Goal: Transaction & Acquisition: Purchase product/service

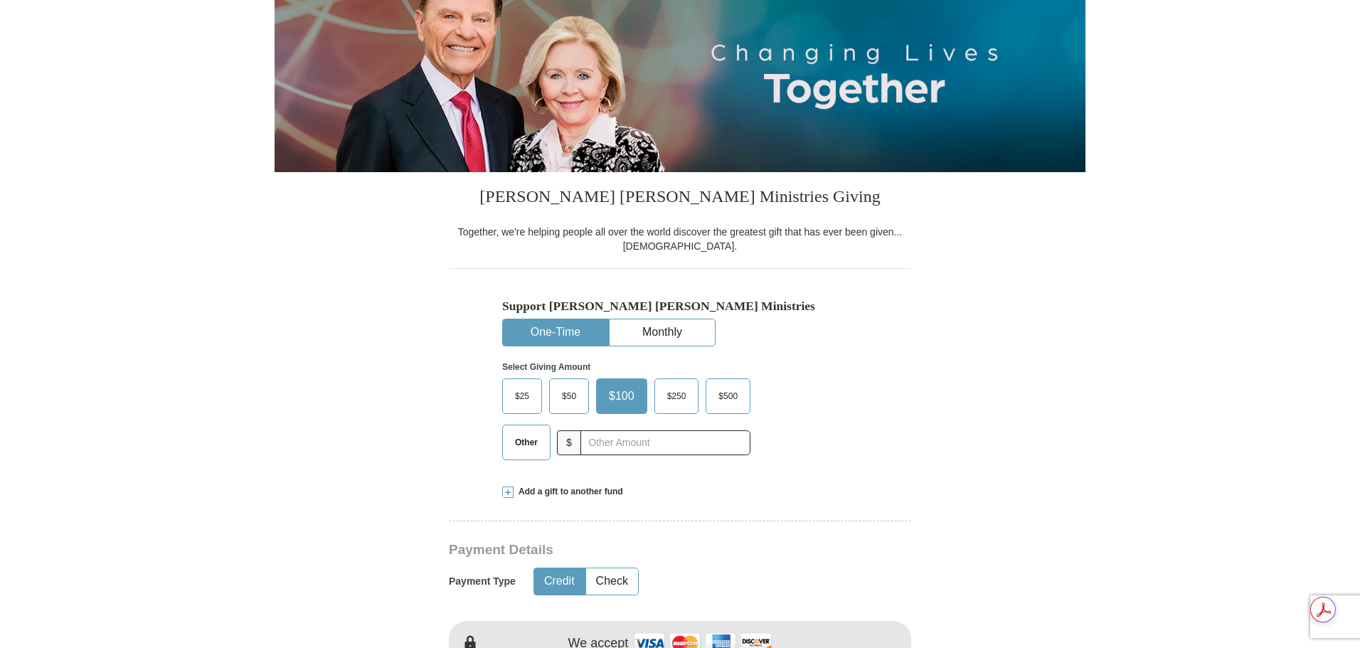
scroll to position [213, 0]
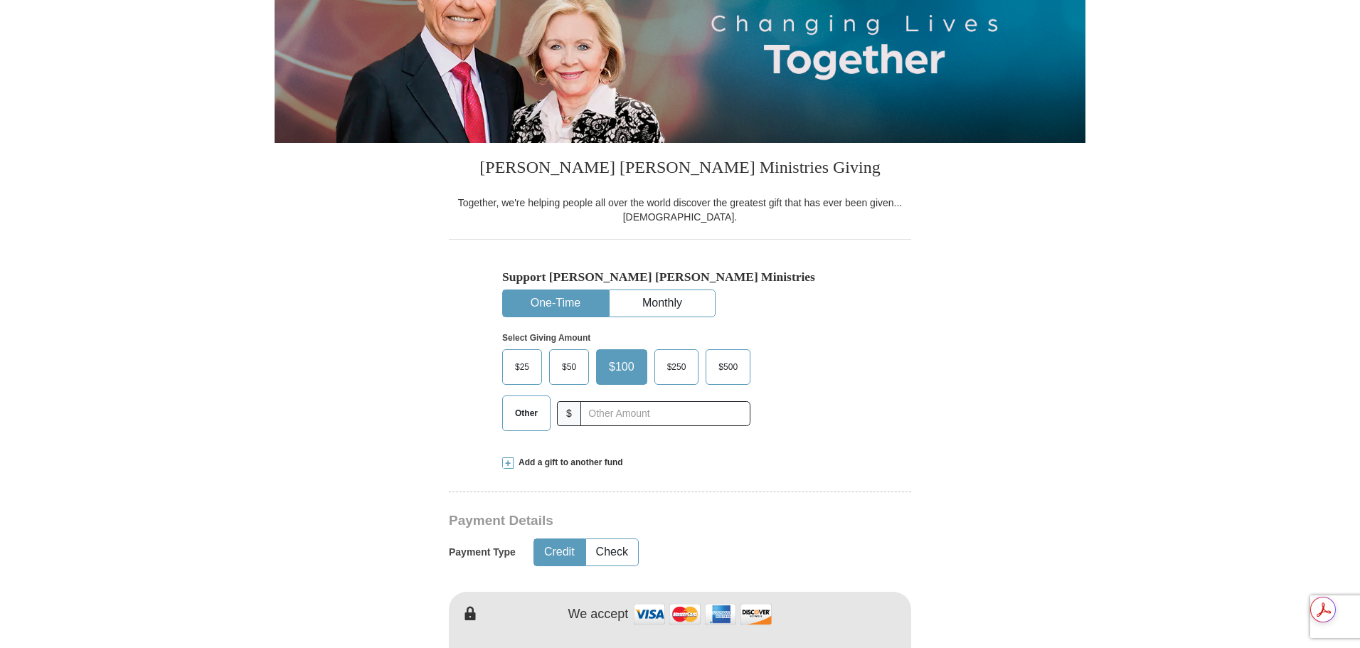
click at [554, 306] on button "One-Time" at bounding box center [555, 303] width 105 height 26
click at [599, 414] on input "text" at bounding box center [665, 413] width 158 height 25
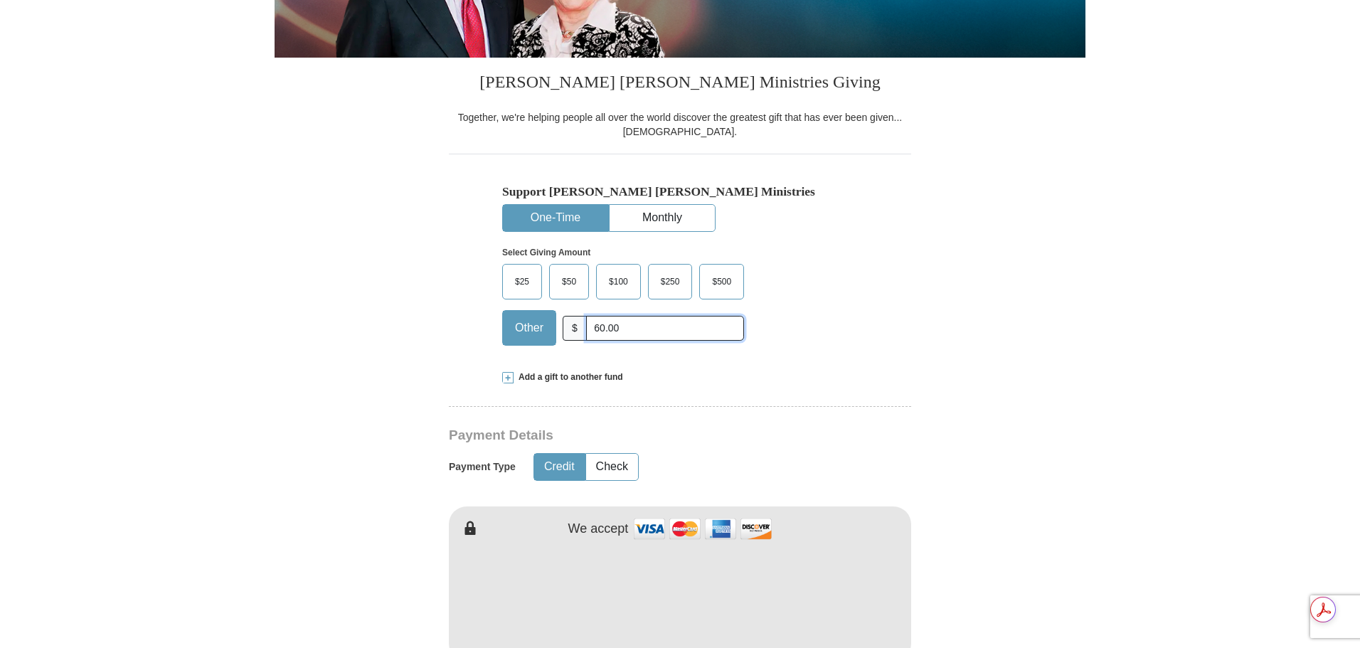
scroll to position [427, 0]
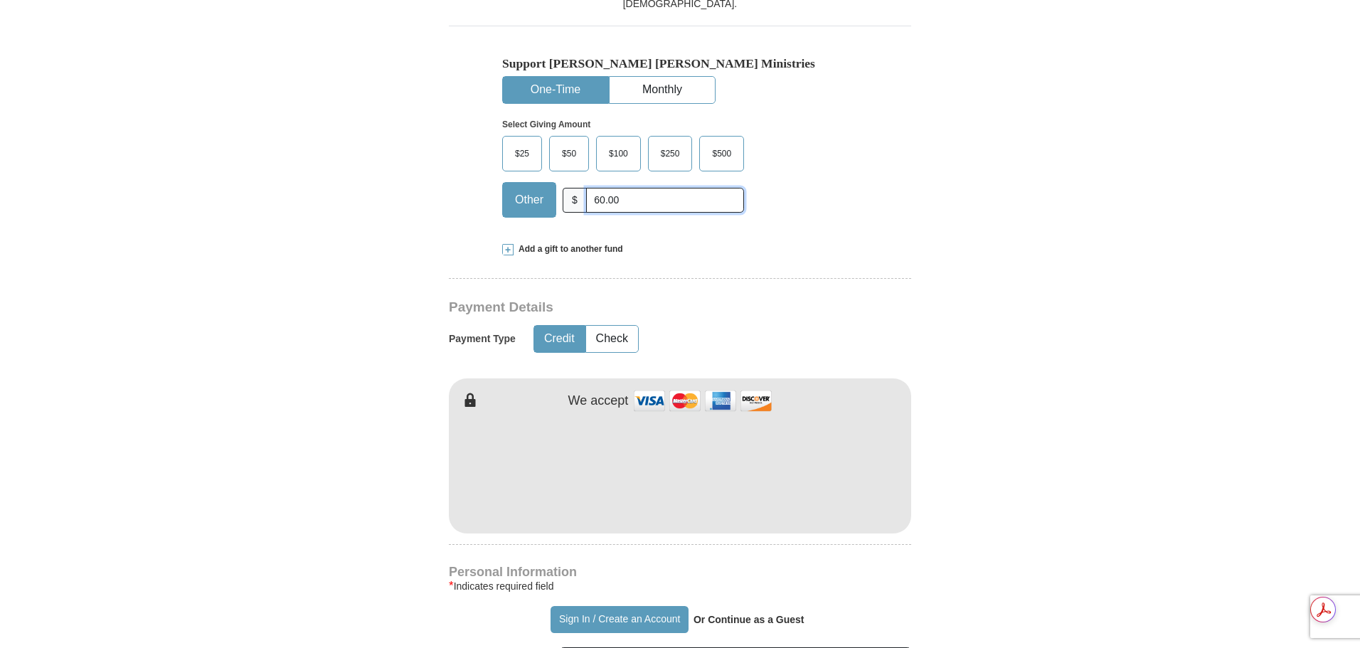
type input "60.00"
click at [563, 339] on button "Credit" at bounding box center [559, 339] width 50 height 26
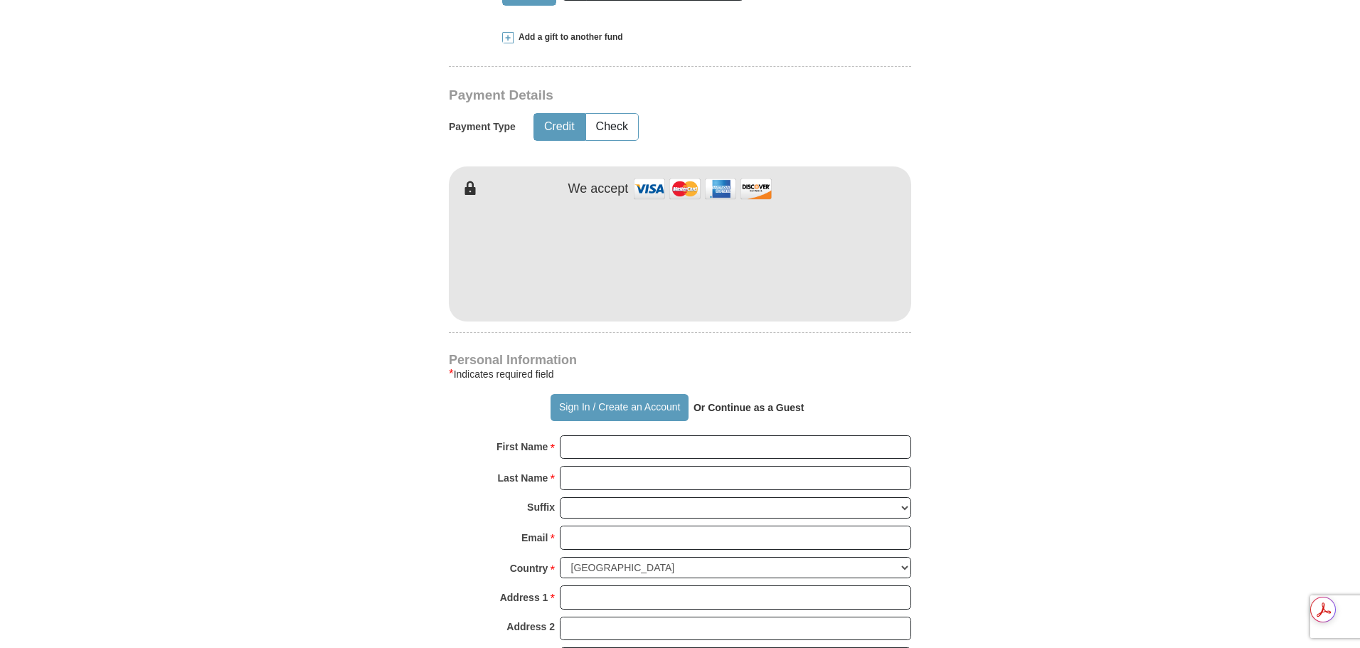
scroll to position [640, 0]
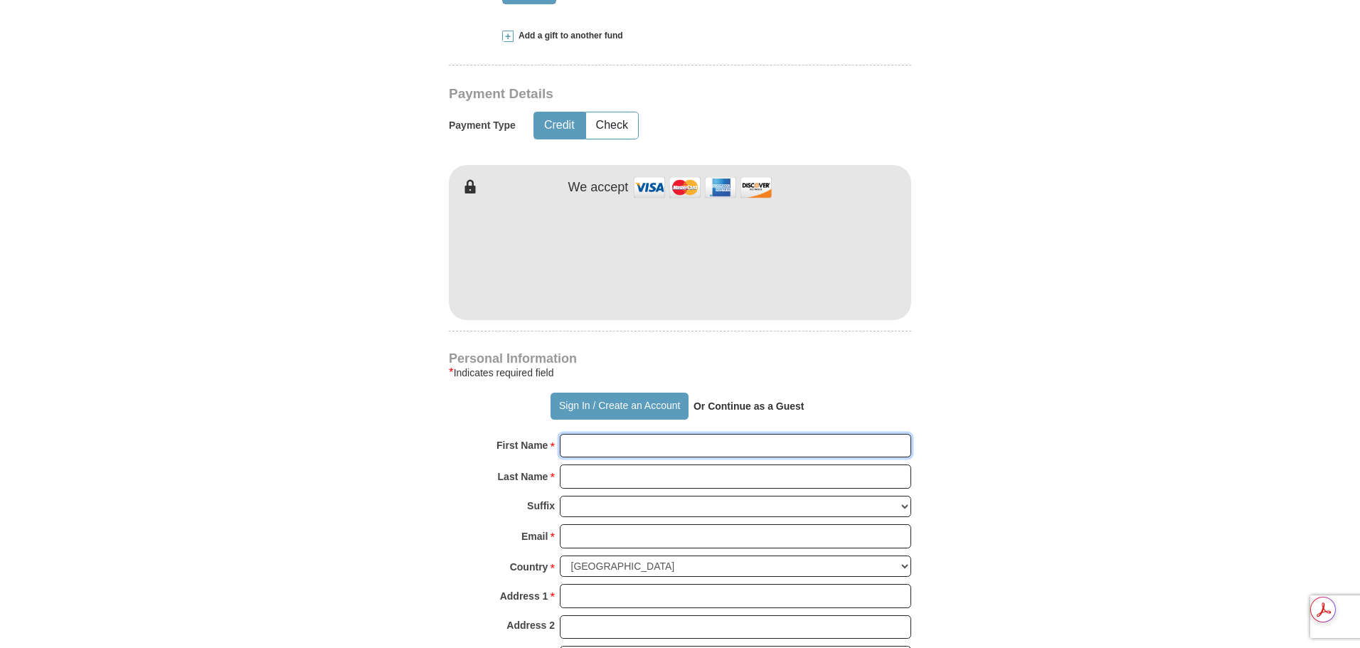
click at [592, 446] on input "First Name *" at bounding box center [735, 446] width 351 height 24
type input "[PERSON_NAME]"
click at [616, 544] on input "Email *" at bounding box center [735, 536] width 351 height 24
type input "[EMAIL_ADDRESS][DOMAIN_NAME]"
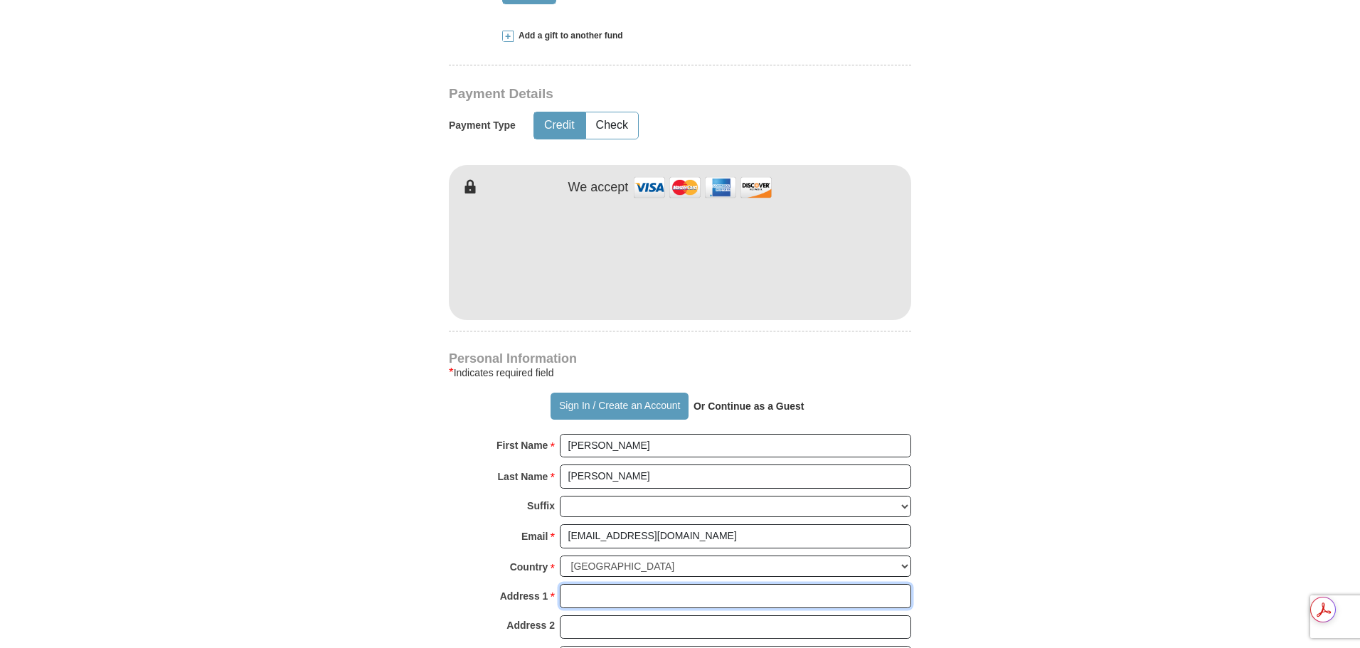
type input "[STREET_ADDRESS]"
type input "Monroe"
select select "NC"
type input "28110"
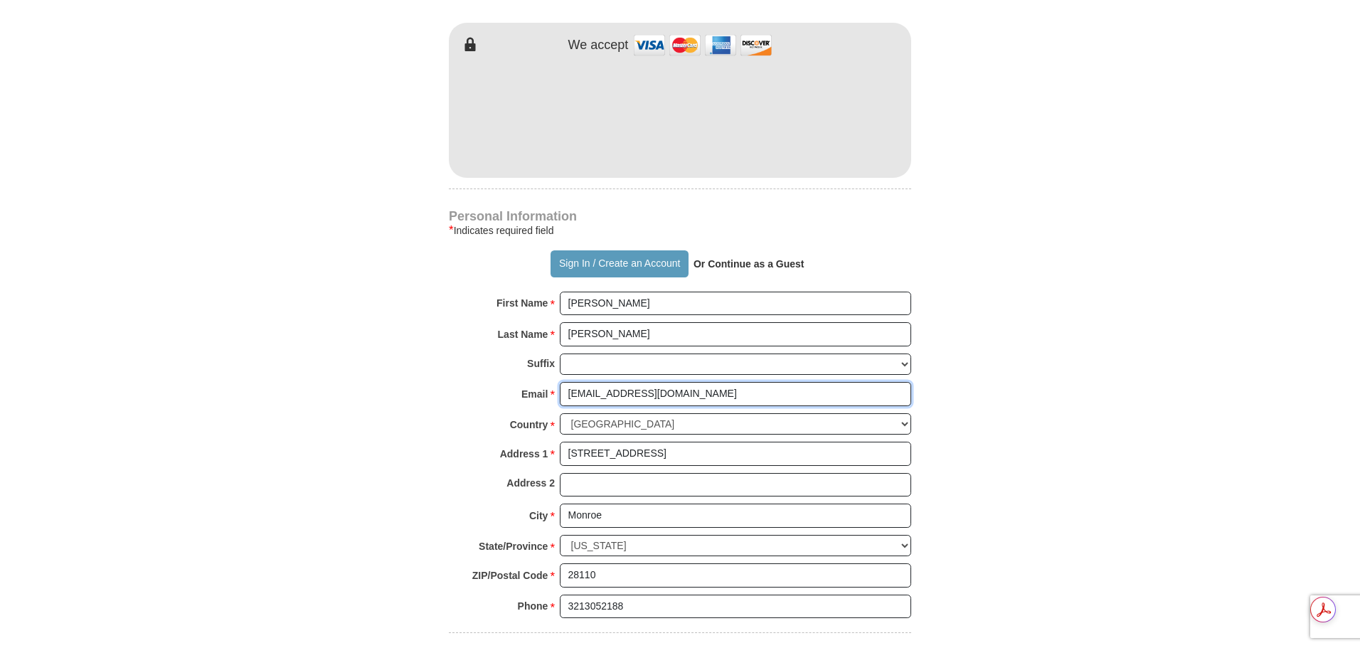
scroll to position [924, 0]
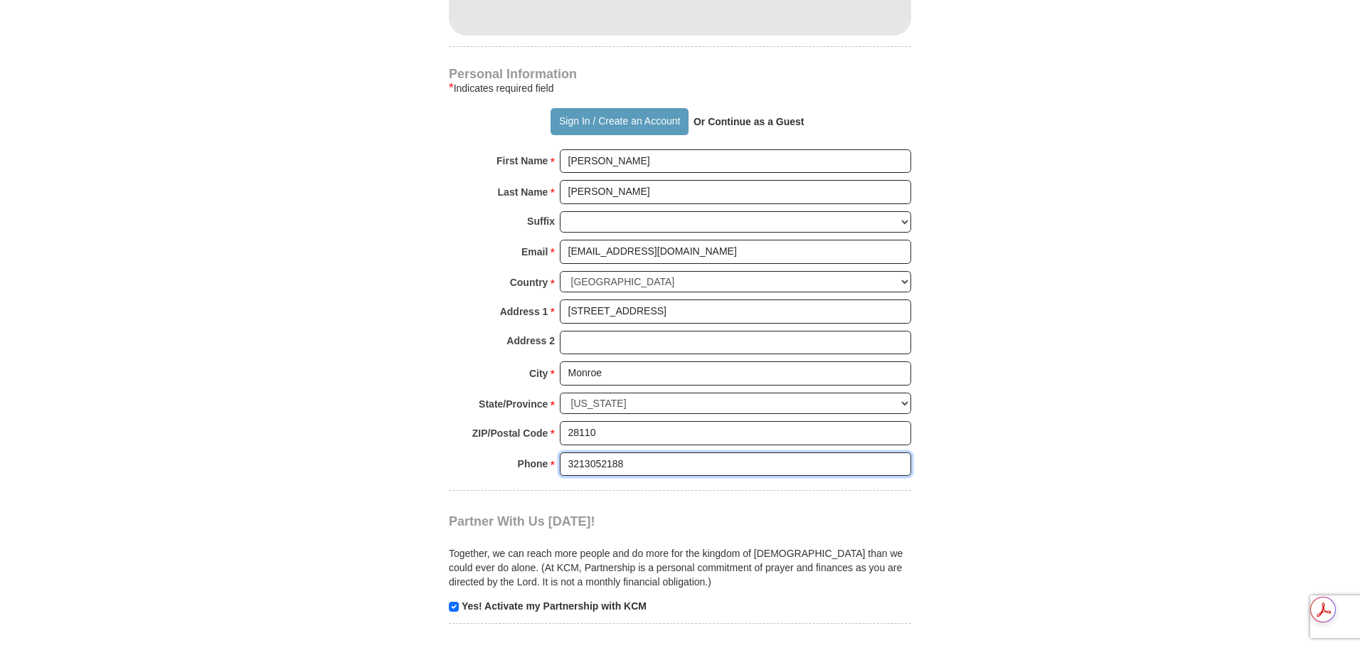
drag, startPoint x: 698, startPoint y: 466, endPoint x: 495, endPoint y: 466, distance: 202.7
click at [509, 468] on div "Phone * * 3213052188 Please enter Phone Number Please enter Phone" at bounding box center [680, 467] width 462 height 31
type input "3217956379"
click at [1007, 523] on form "Already have an account? Sign in for faster giving. Don't have an account? Crea…" at bounding box center [680, 4] width 811 height 1744
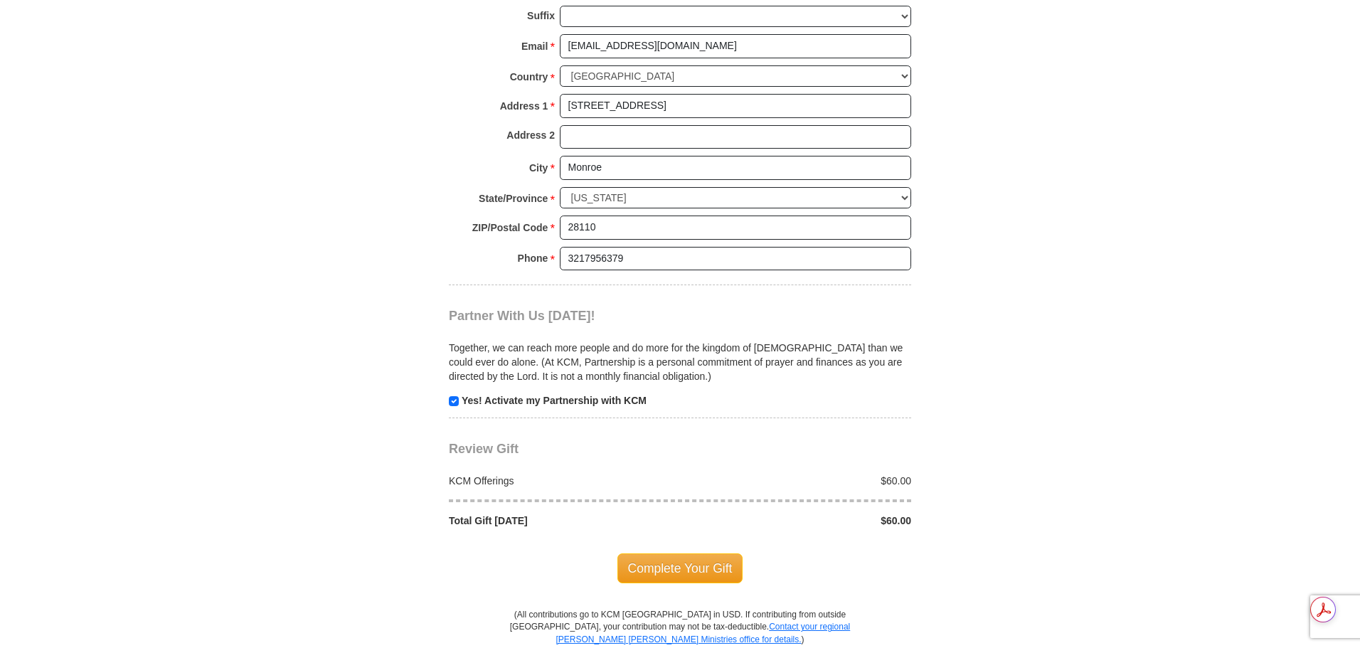
scroll to position [1138, 0]
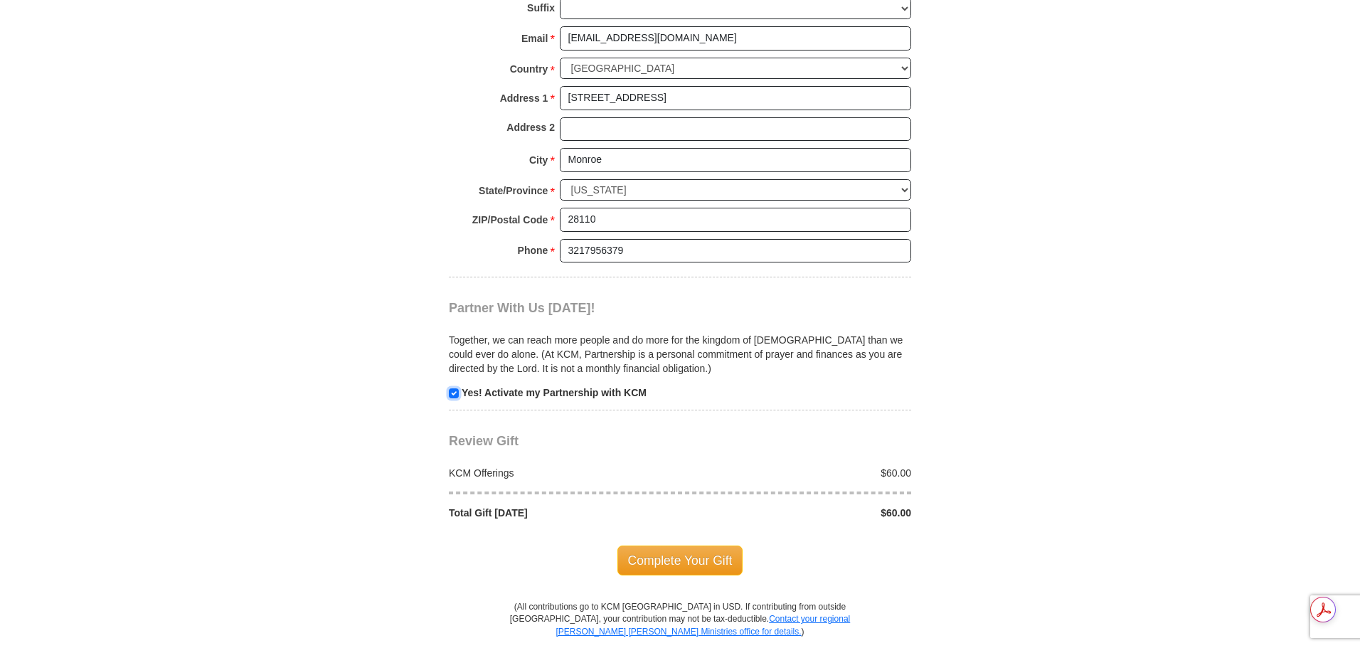
click at [450, 394] on input "checkbox" at bounding box center [454, 393] width 10 height 10
checkbox input "false"
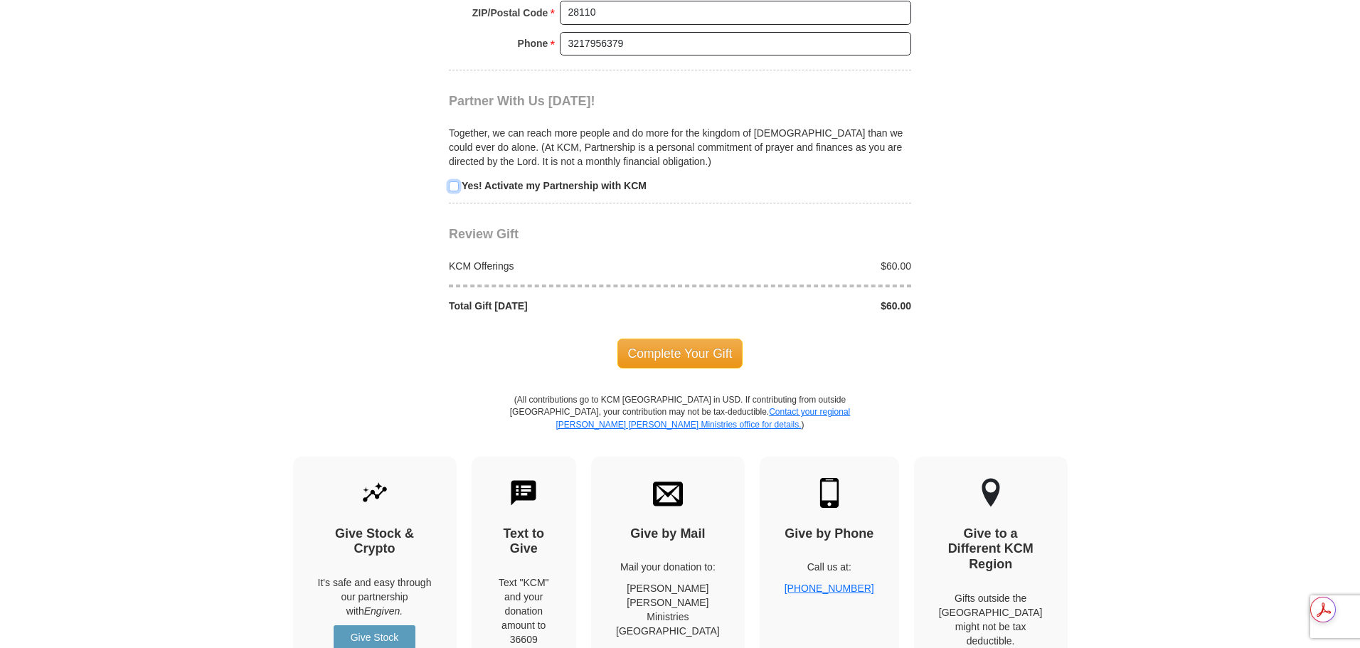
scroll to position [1351, 0]
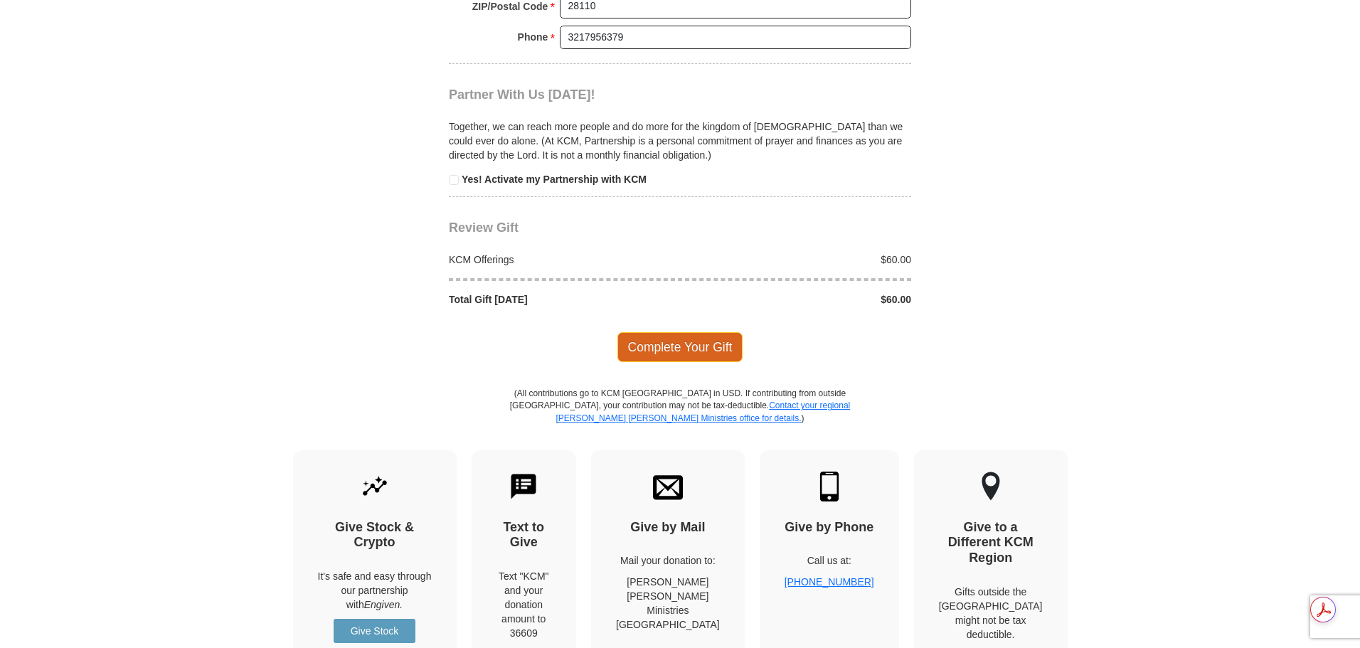
click at [680, 354] on span "Complete Your Gift" at bounding box center [680, 347] width 126 height 30
